Goal: Transaction & Acquisition: Purchase product/service

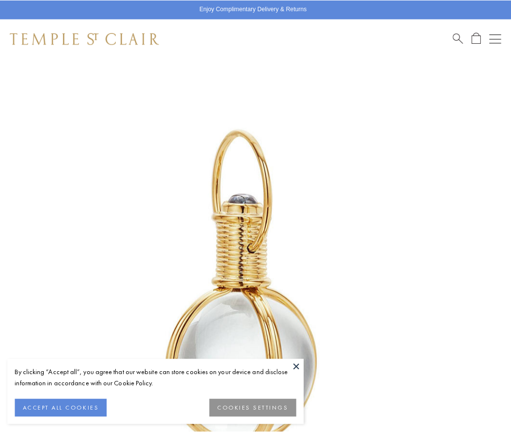
scroll to position [252, 0]
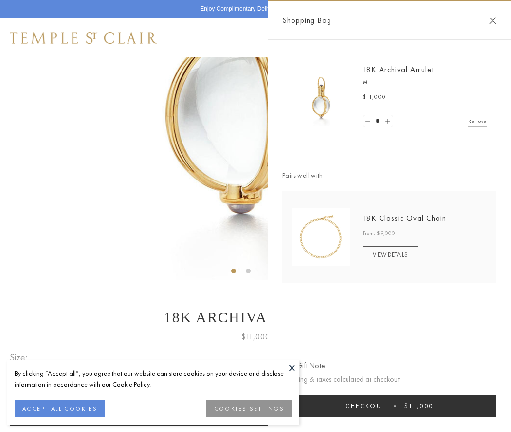
click at [389, 406] on button "Checkout $11,000" at bounding box center [389, 406] width 214 height 23
